Goal: Task Accomplishment & Management: Manage account settings

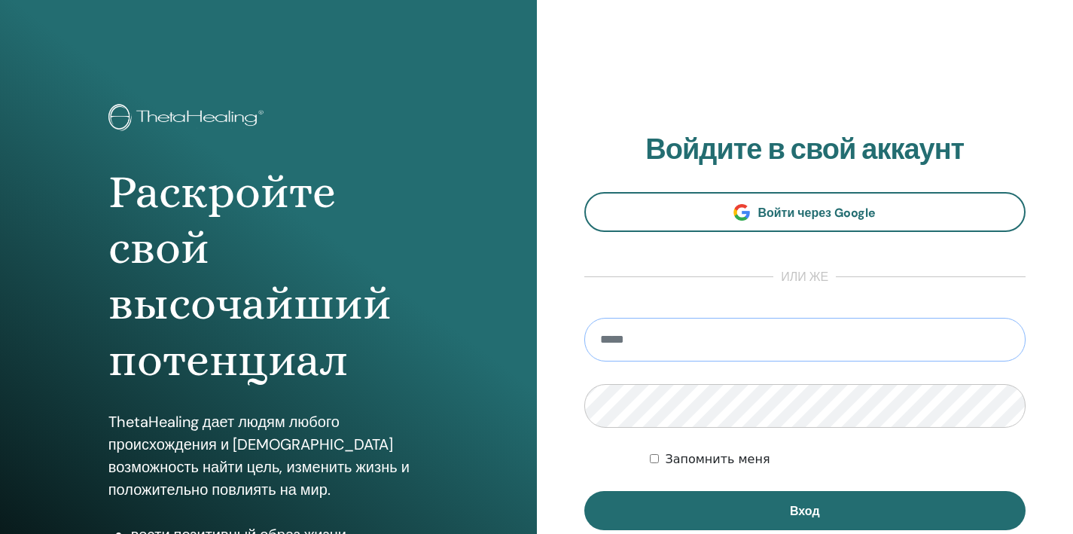
type input "**********"
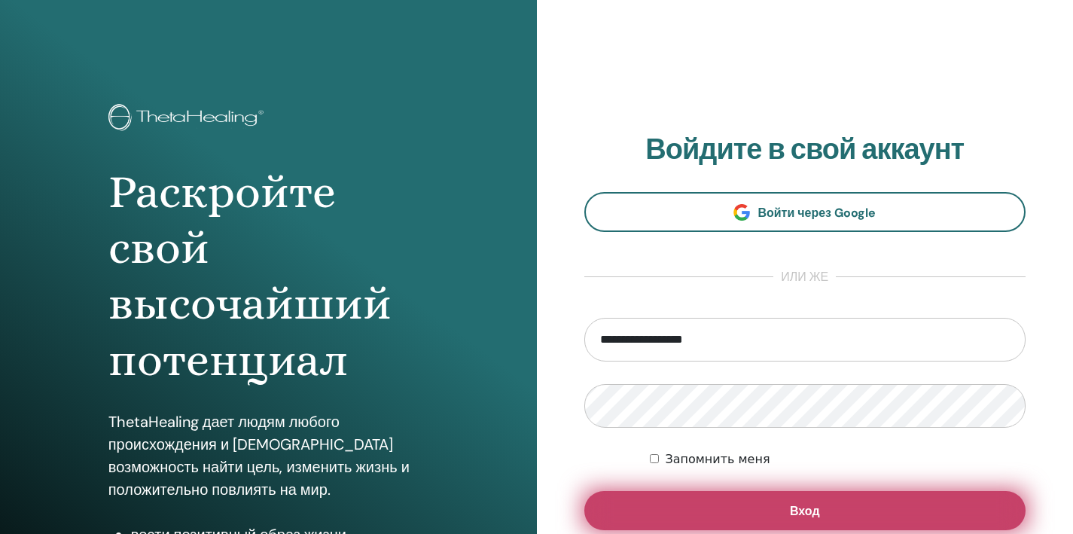
click at [787, 506] on button "Вход" at bounding box center [806, 510] width 442 height 39
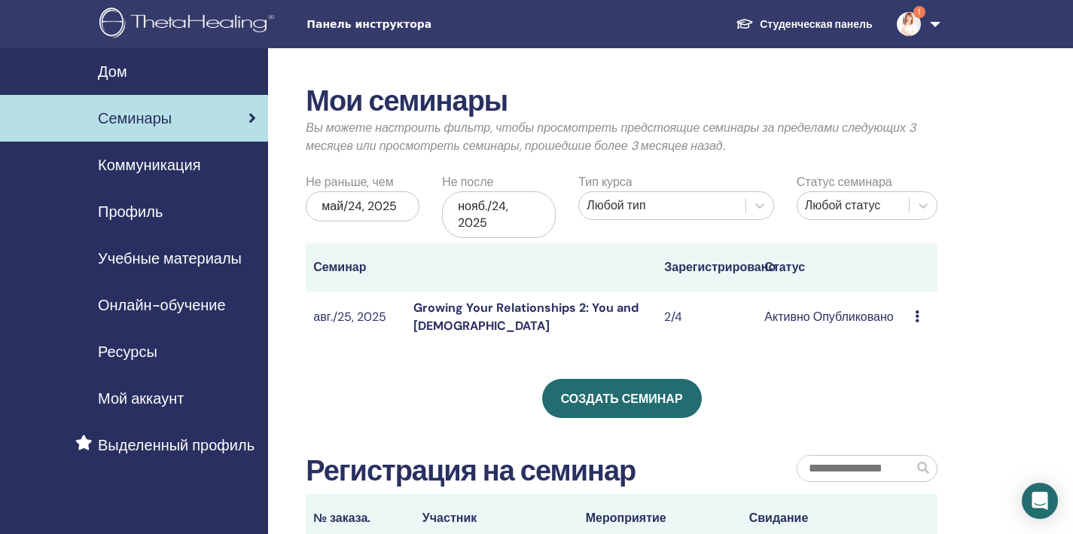
click at [586, 303] on link "Growing Your Relationships 2: You and God" at bounding box center [526, 317] width 225 height 34
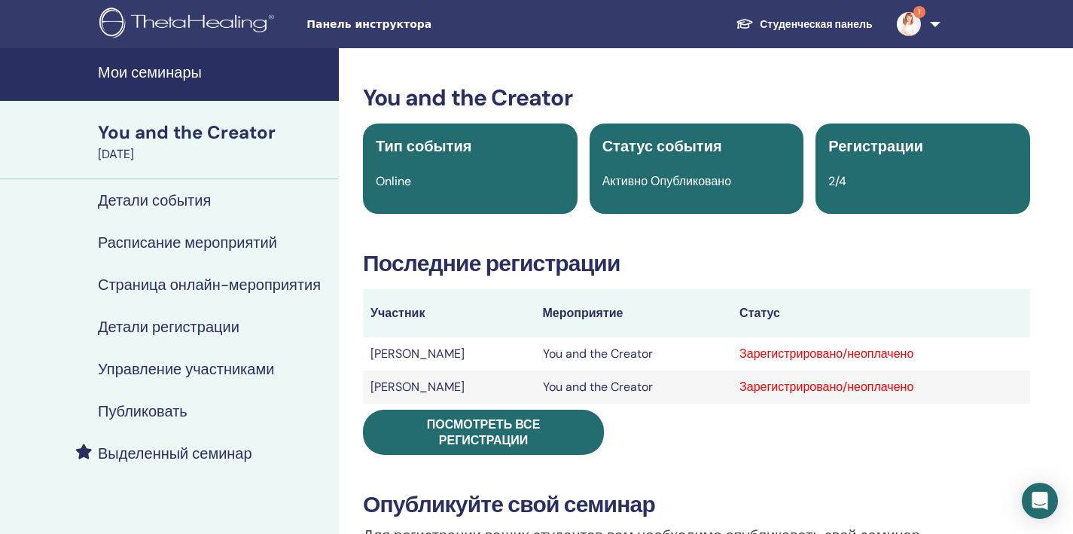
click at [829, 355] on div "Зарегистрировано/неоплачено" at bounding box center [881, 354] width 283 height 18
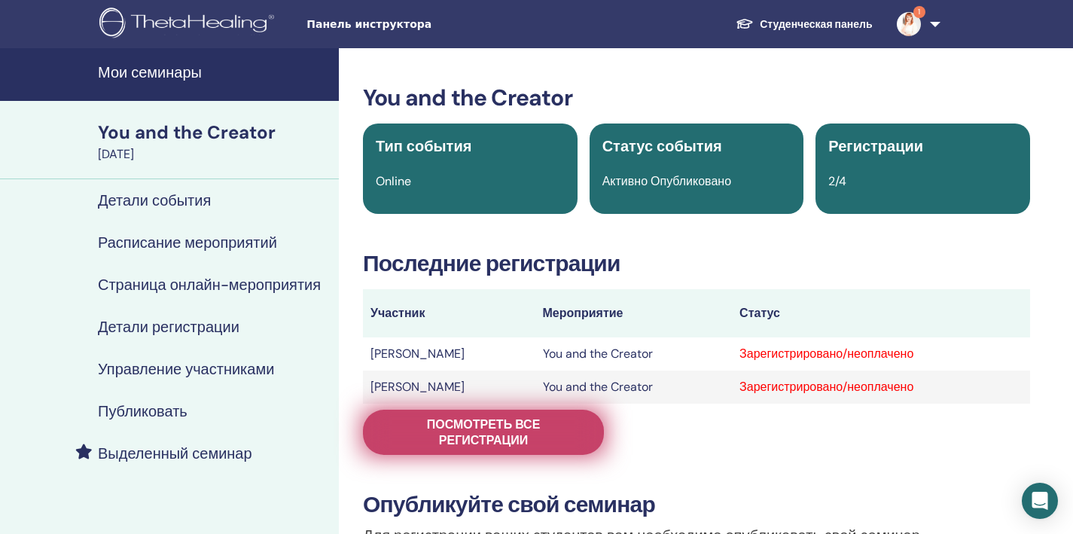
click at [554, 420] on span "Посмотреть все регистрации" at bounding box center [483, 433] width 203 height 32
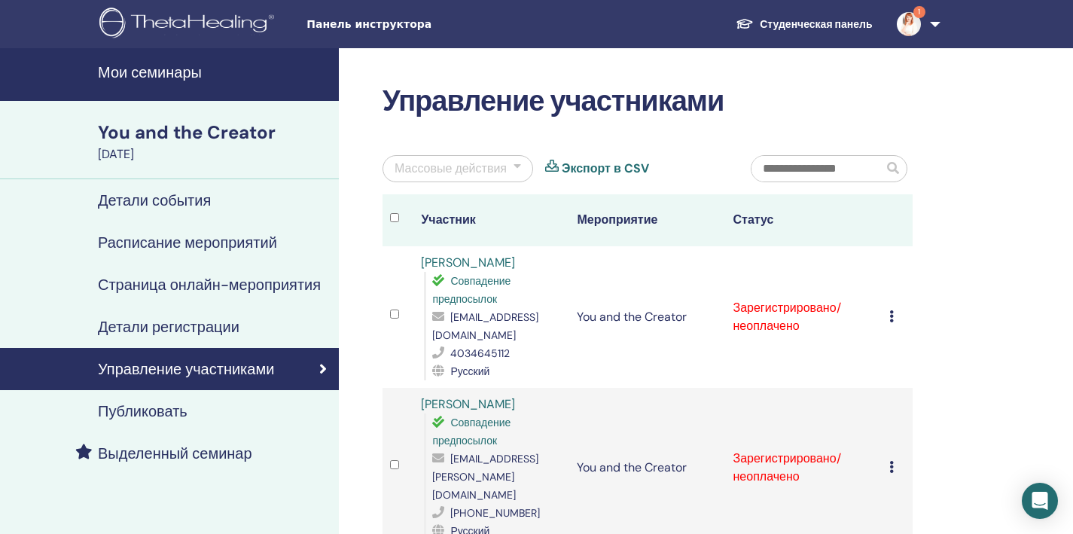
click at [893, 316] on icon at bounding box center [892, 316] width 5 height 12
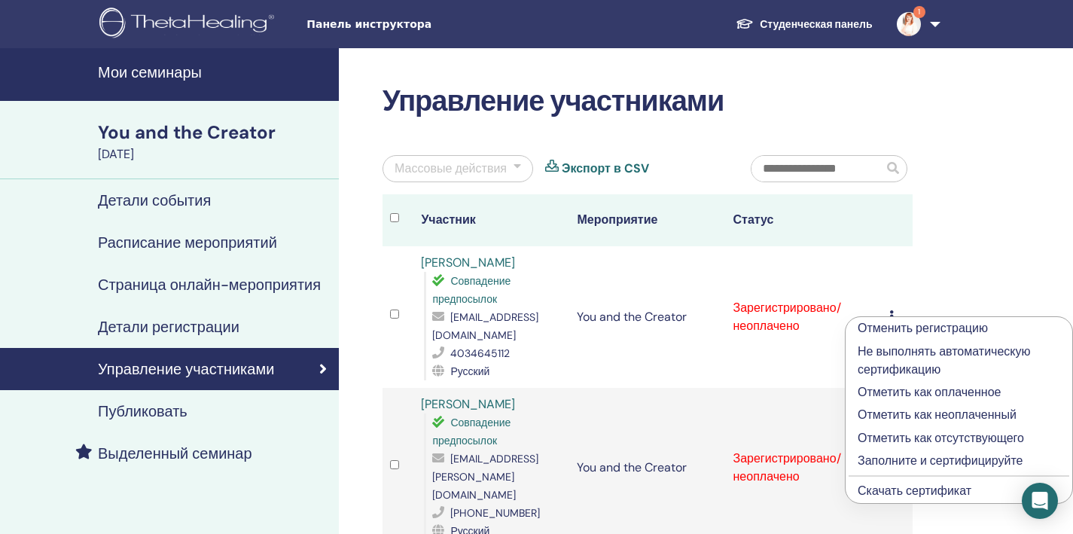
click at [895, 392] on p "Отметить как оплаченное" at bounding box center [959, 392] width 203 height 18
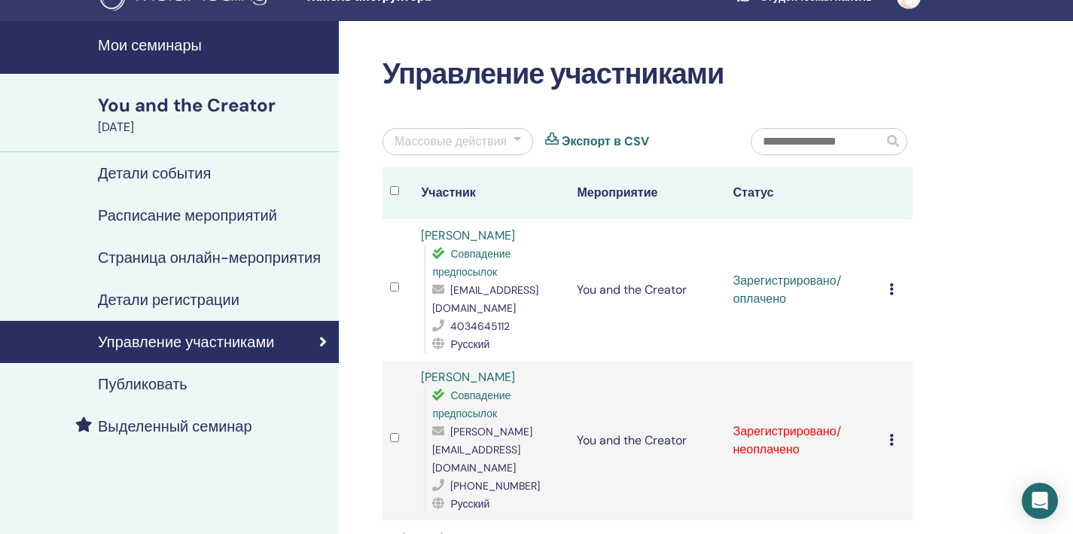
scroll to position [288, 0]
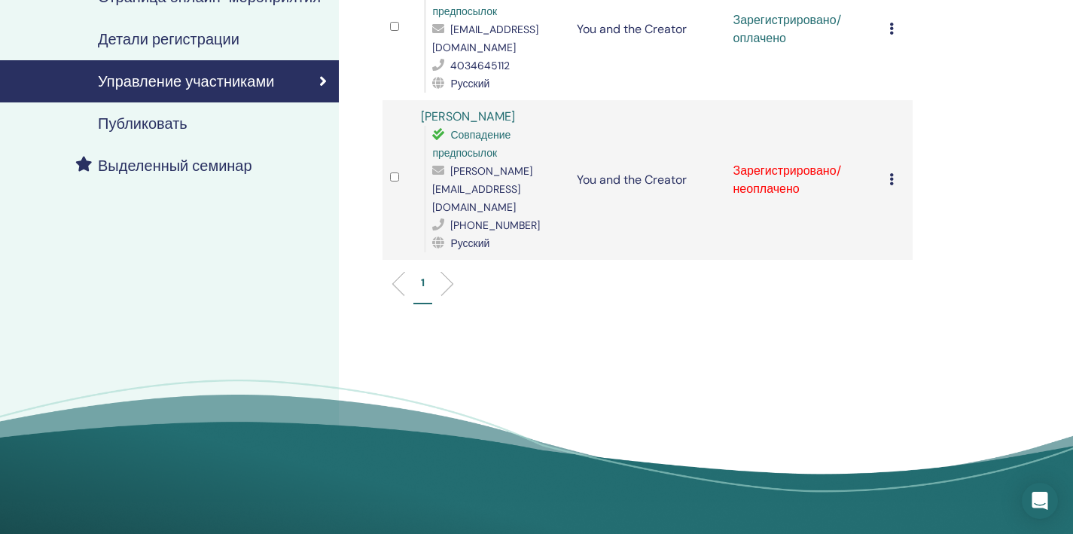
click at [887, 163] on td "Отменить регистрацию Не выполнять автоматическую сертификацию Отметить как опла…" at bounding box center [897, 180] width 31 height 160
click at [894, 171] on div "Отменить регистрацию Не выполнять автоматическую сертификацию Отметить как опла…" at bounding box center [898, 180] width 16 height 18
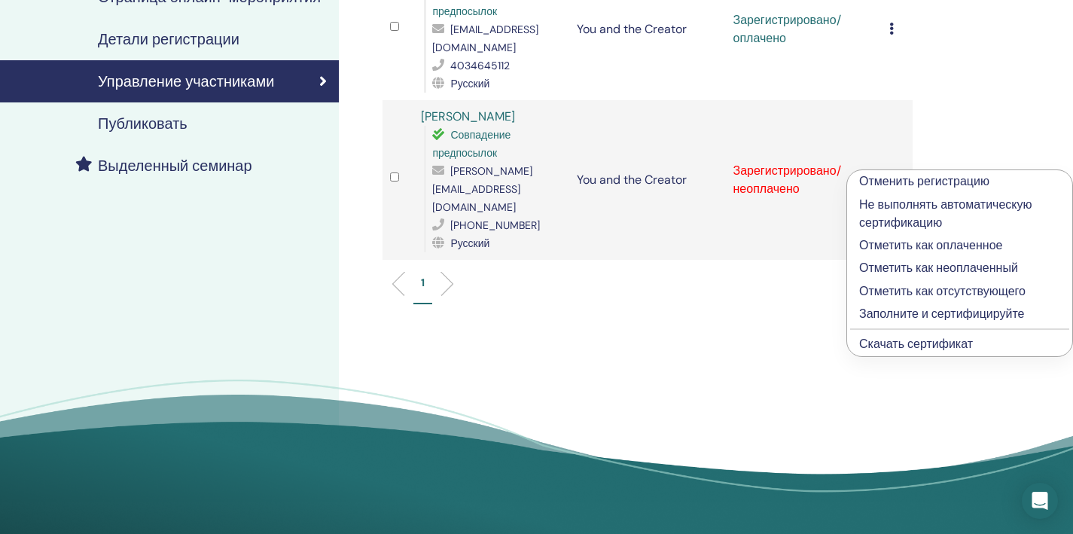
click at [898, 241] on p "Отметить как оплаченное" at bounding box center [960, 246] width 201 height 18
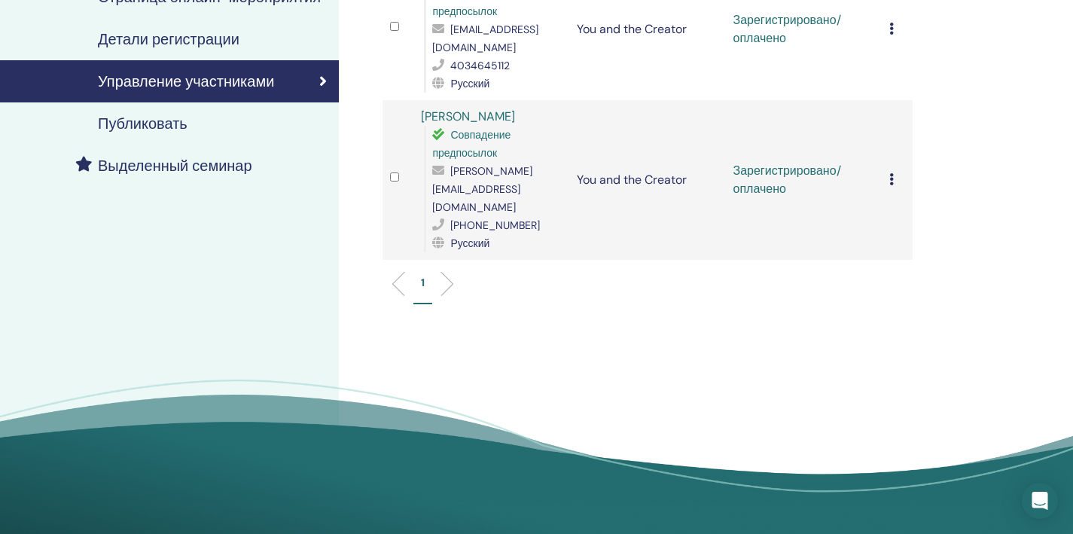
scroll to position [20, 0]
